Goal: Task Accomplishment & Management: Manage account settings

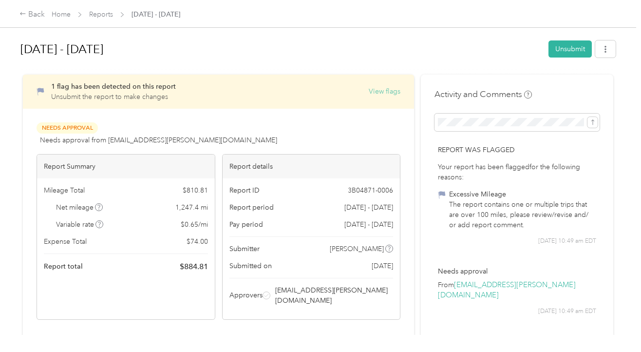
click at [391, 96] on button "View flags" at bounding box center [385, 91] width 32 height 10
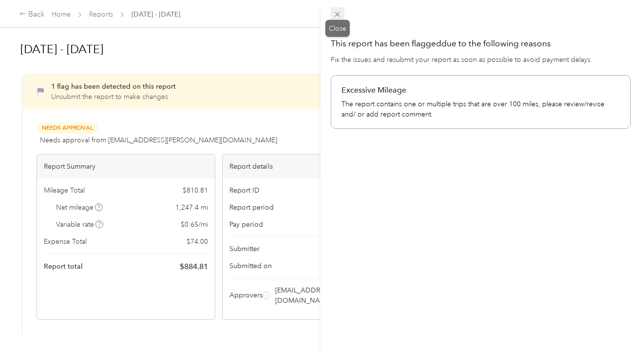
click at [341, 17] on icon at bounding box center [337, 14] width 8 height 8
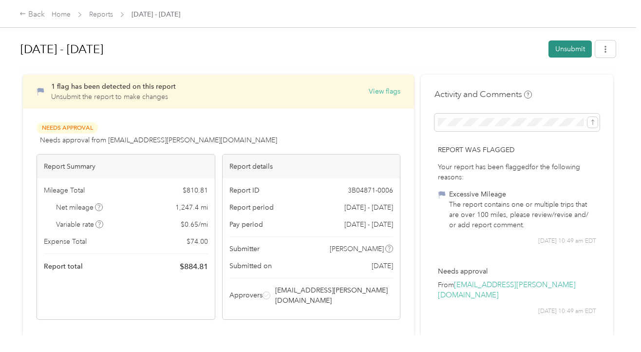
click at [578, 52] on button "Unsubmit" at bounding box center [570, 48] width 43 height 17
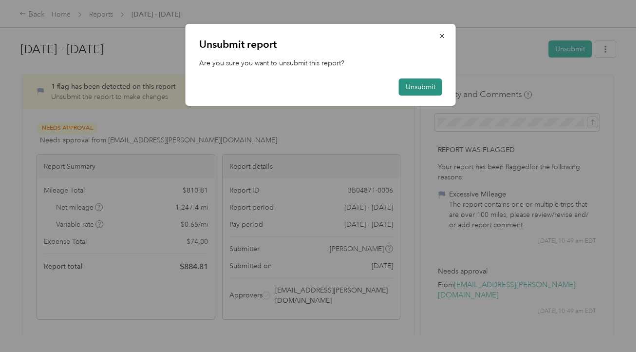
click at [408, 90] on button "Unsubmit" at bounding box center [420, 86] width 43 height 17
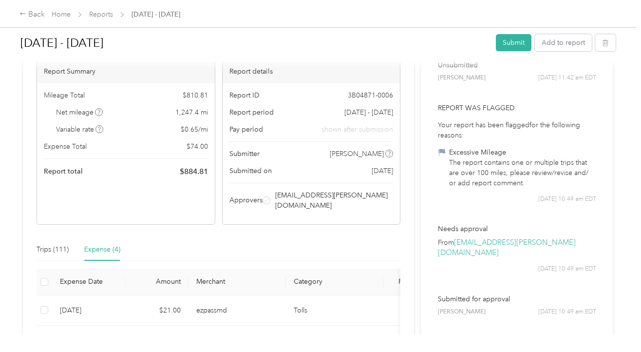
scroll to position [84, 0]
click at [54, 245] on div "Trips (111)" at bounding box center [53, 250] width 32 height 11
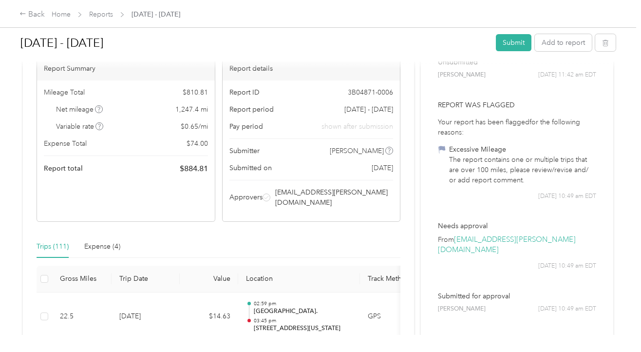
scroll to position [0, 0]
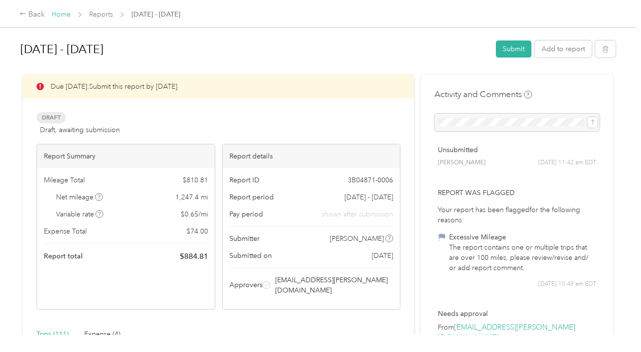
click at [63, 17] on link "Home" at bounding box center [61, 14] width 19 height 8
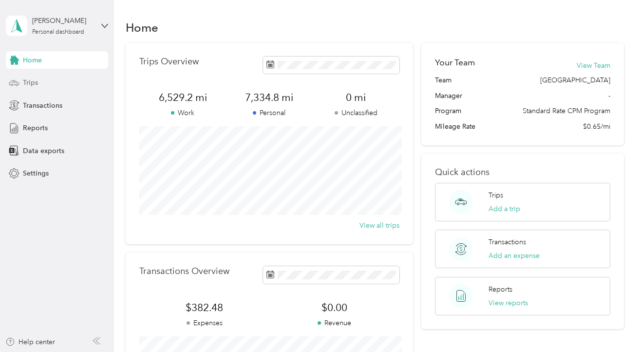
click at [39, 86] on div "Trips" at bounding box center [57, 83] width 102 height 18
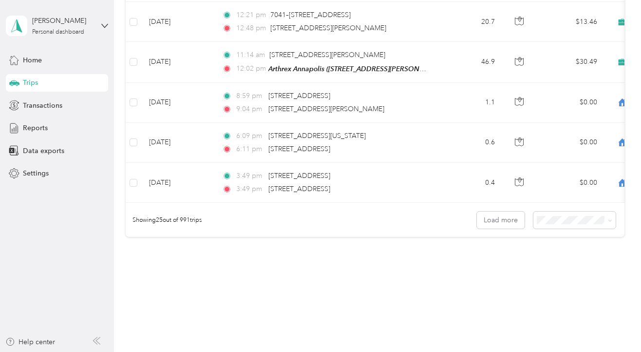
scroll to position [988, 0]
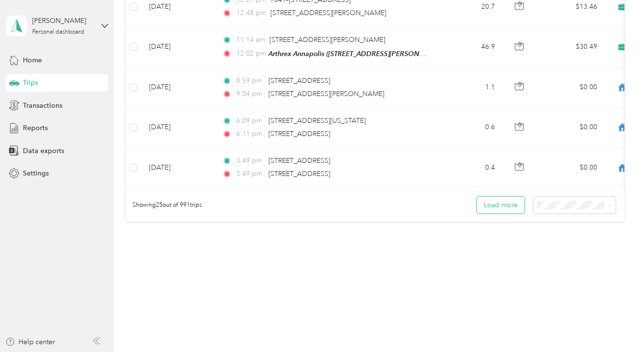
click at [509, 199] on button "Load more" at bounding box center [501, 204] width 48 height 17
click at [561, 204] on span at bounding box center [575, 204] width 83 height 17
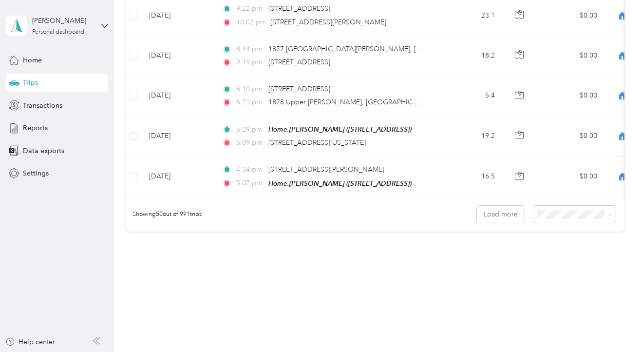
scroll to position [1993, 0]
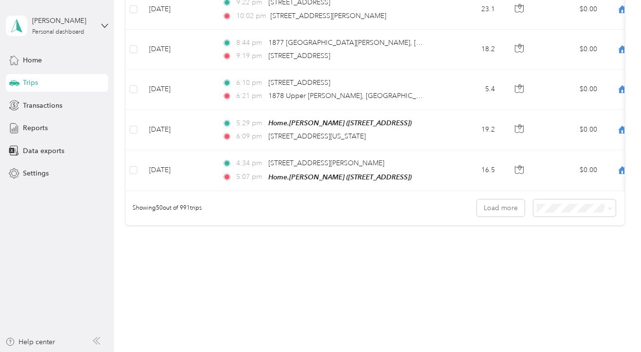
click at [555, 253] on div "100 per load" at bounding box center [579, 252] width 69 height 10
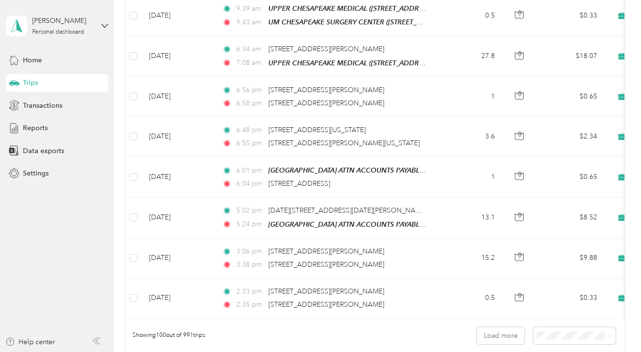
scroll to position [4003, 0]
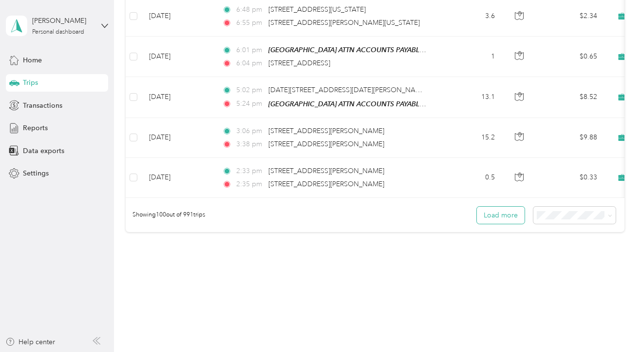
click at [509, 207] on button "Load more" at bounding box center [501, 215] width 48 height 17
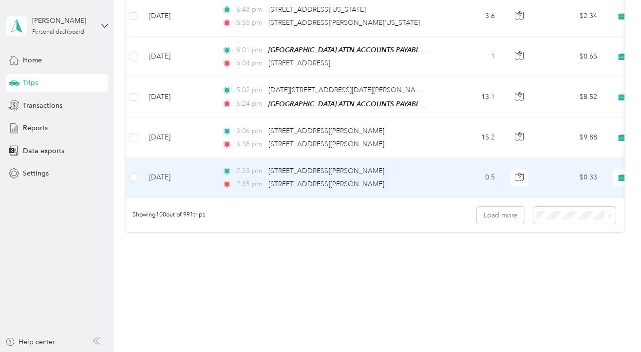
scroll to position [3996, 0]
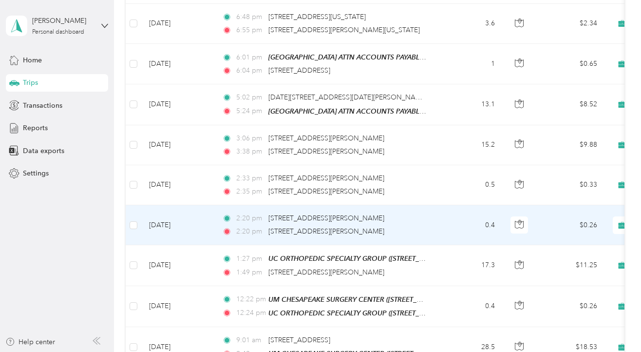
drag, startPoint x: 505, startPoint y: 205, endPoint x: 505, endPoint y: 221, distance: 16.1
click at [505, 221] on td at bounding box center [520, 225] width 34 height 40
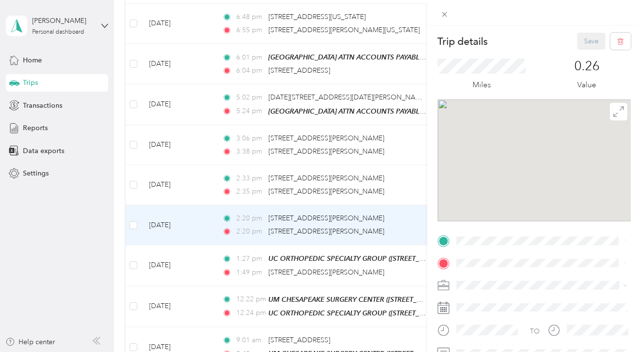
scroll to position [152, 0]
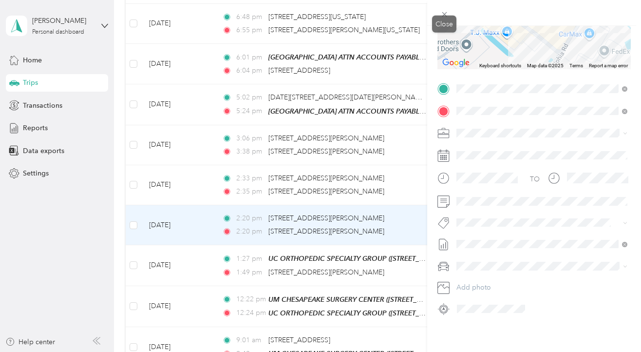
click at [446, 16] on icon at bounding box center [444, 14] width 5 height 5
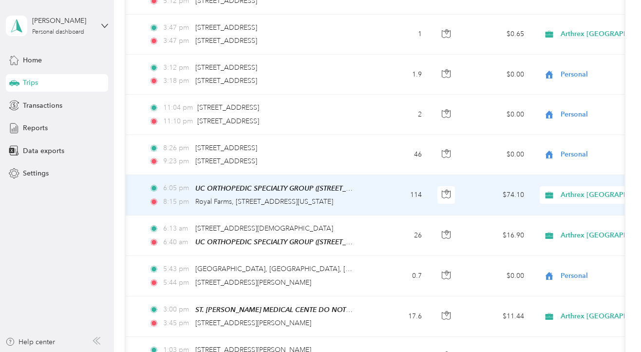
scroll to position [0, 91]
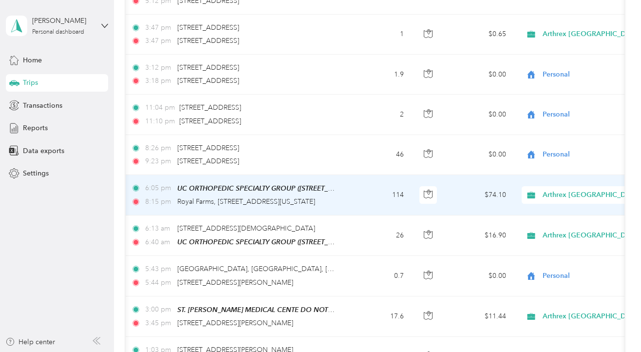
click at [538, 190] on span "Arthrex [GEOGRAPHIC_DATA]" at bounding box center [582, 195] width 114 height 11
click at [545, 203] on span "Personal" at bounding box center [600, 205] width 111 height 10
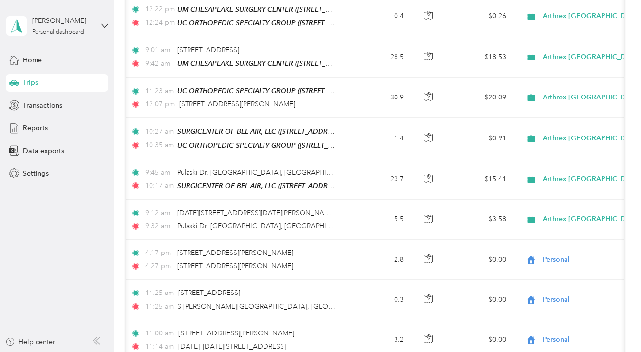
scroll to position [4030, 0]
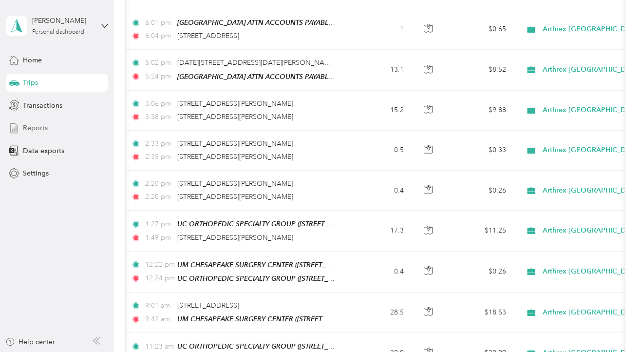
click at [36, 130] on span "Reports" at bounding box center [35, 128] width 25 height 10
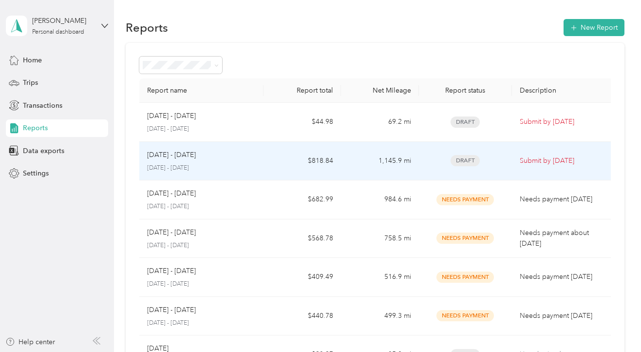
click at [278, 159] on td "$818.84" at bounding box center [302, 161] width 77 height 39
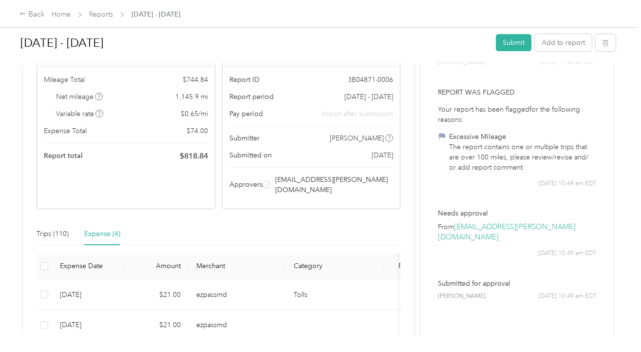
scroll to position [105, 0]
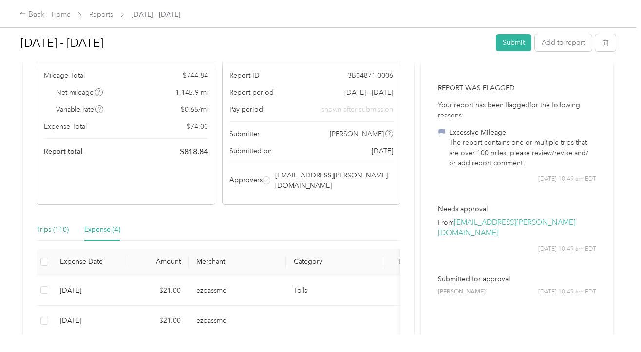
click at [58, 224] on div "Trips (110)" at bounding box center [53, 229] width 32 height 11
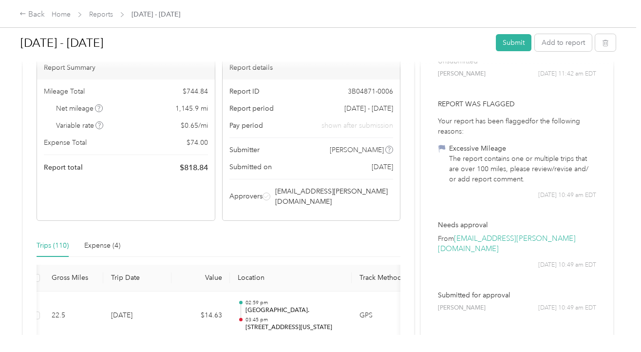
scroll to position [89, 0]
click at [110, 240] on div "Expense (4)" at bounding box center [102, 245] width 36 height 11
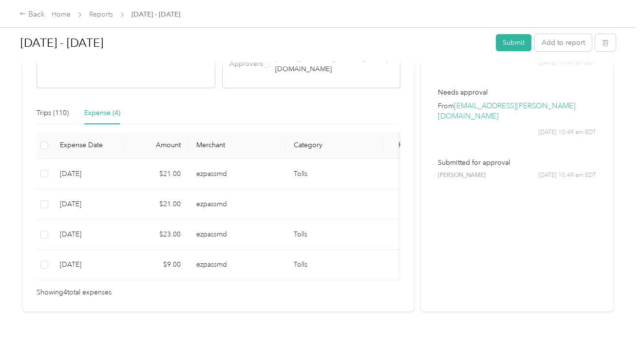
scroll to position [222, 0]
click at [507, 44] on button "Submit" at bounding box center [514, 42] width 36 height 17
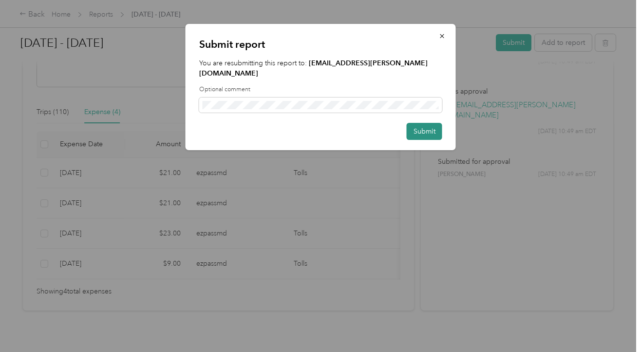
click at [420, 123] on button "Submit" at bounding box center [425, 131] width 36 height 17
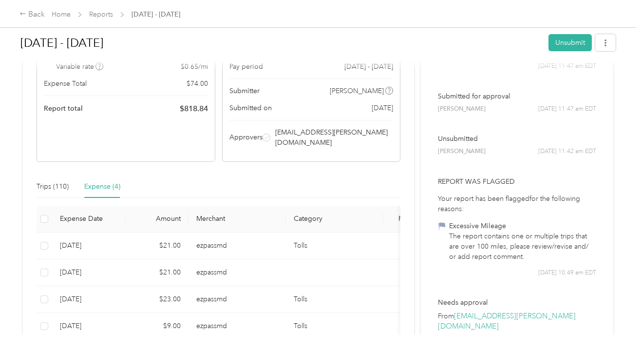
scroll to position [0, 0]
